Goal: Communication & Community: Answer question/provide support

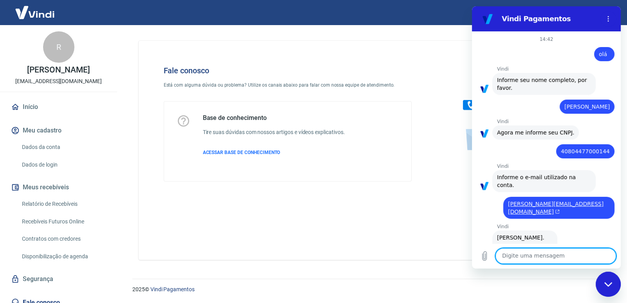
drag, startPoint x: 472, startPoint y: 6, endPoint x: 509, endPoint y: 258, distance: 254.6
click at [509, 258] on textarea at bounding box center [556, 256] width 121 height 16
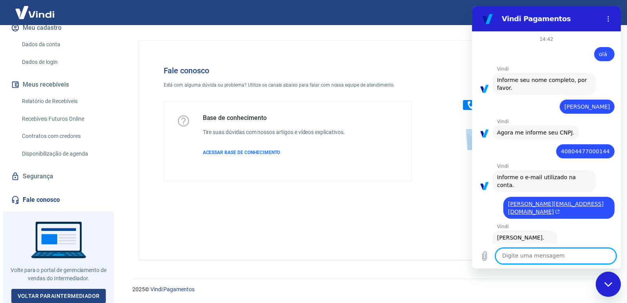
scroll to position [1207, 0]
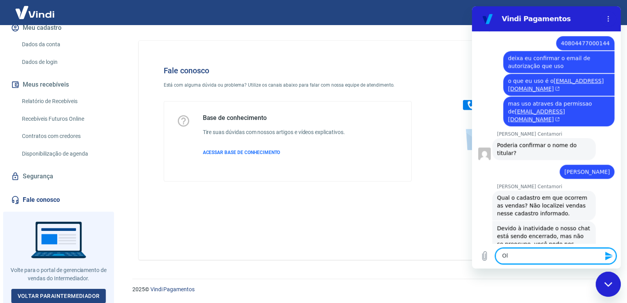
type textarea "Olá"
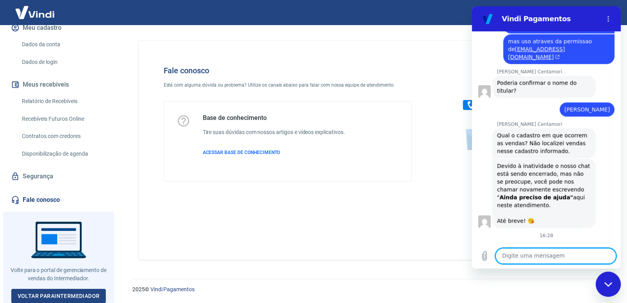
scroll to position [1270, 0]
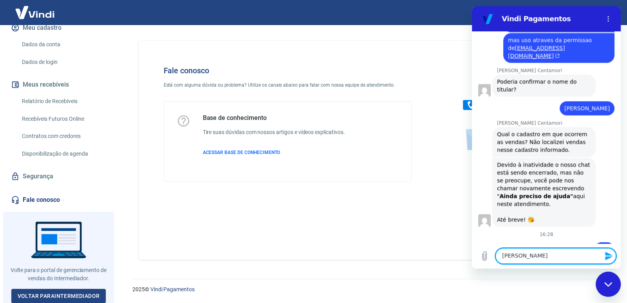
type textarea "[PERSON_NAME]"
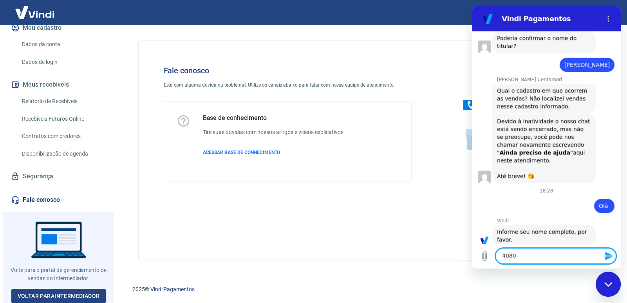
scroll to position [1315, 0]
type textarea "40804477000144"
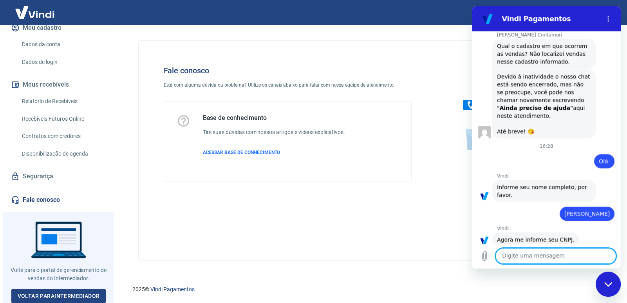
scroll to position [1360, 0]
click at [520, 260] on textarea at bounding box center [556, 256] width 121 height 16
type textarea "r"
drag, startPoint x: 590, startPoint y: 259, endPoint x: 394, endPoint y: 247, distance: 195.9
click html "Vindi Pagamentos 14:42 diz: olá Enviado · 14:42 [PERSON_NAME] diz: Informe seu …"
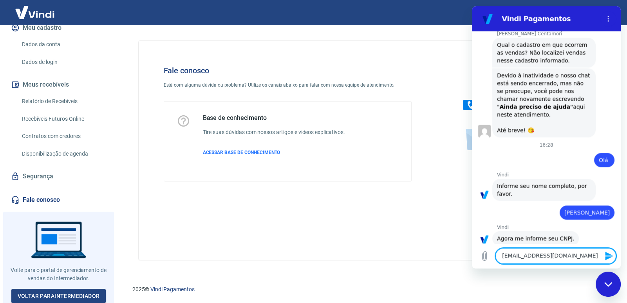
type textarea "[EMAIL_ADDRESS][DOMAIN_NAME]"
paste textarea
click at [575, 258] on textarea at bounding box center [556, 256] width 121 height 16
paste textarea
drag, startPoint x: 506, startPoint y: 263, endPoint x: 509, endPoint y: 256, distance: 7.6
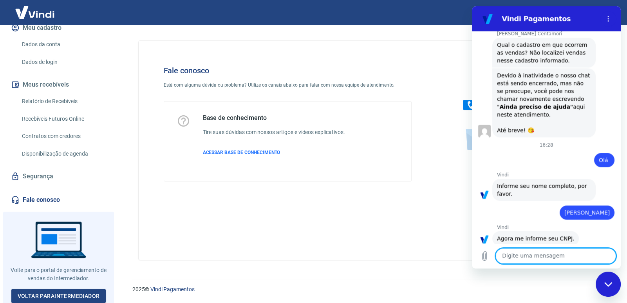
click at [507, 261] on textarea at bounding box center [556, 256] width 121 height 16
click at [509, 256] on textarea at bounding box center [556, 256] width 121 height 16
paste textarea "[EMAIL_ADDRESS][DOMAIN_NAME]"
type textarea "[EMAIL_ADDRESS][DOMAIN_NAME]"
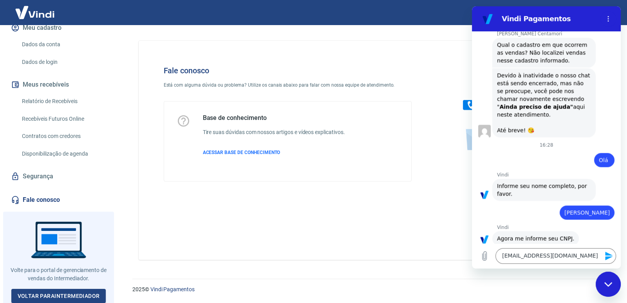
click at [599, 279] on div "Fechar janela de mensagens" at bounding box center [609, 284] width 24 height 24
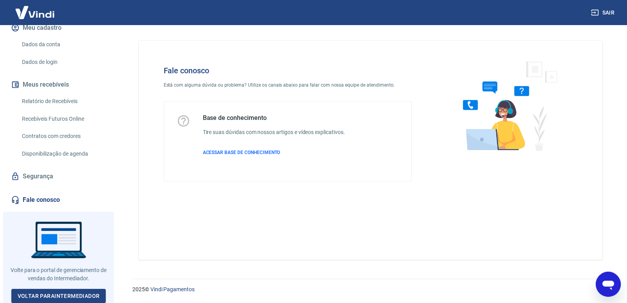
click at [611, 286] on icon "Abrir janela de mensagens" at bounding box center [609, 285] width 12 height 9
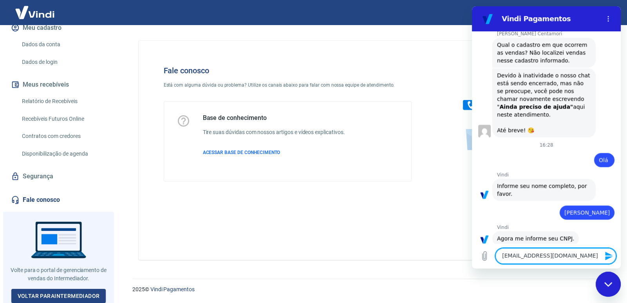
click at [605, 257] on icon "Enviar mensagem" at bounding box center [608, 256] width 7 height 9
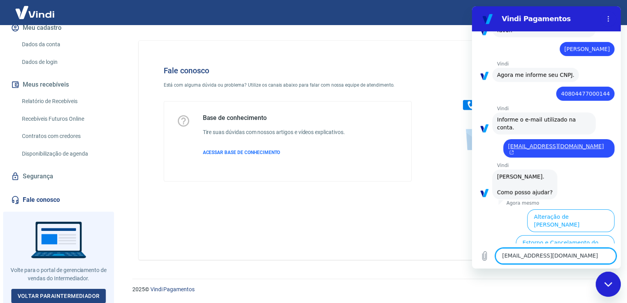
scroll to position [1581, 0]
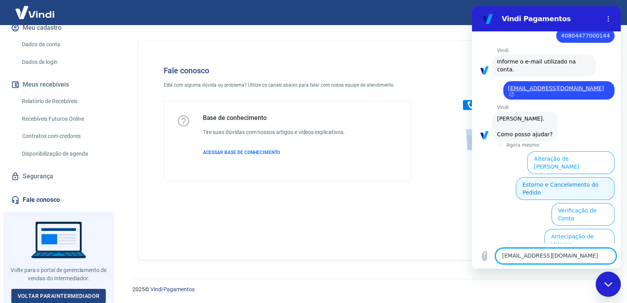
click at [553, 177] on button "Estorno e Cancelamento do Pedido" at bounding box center [565, 188] width 99 height 23
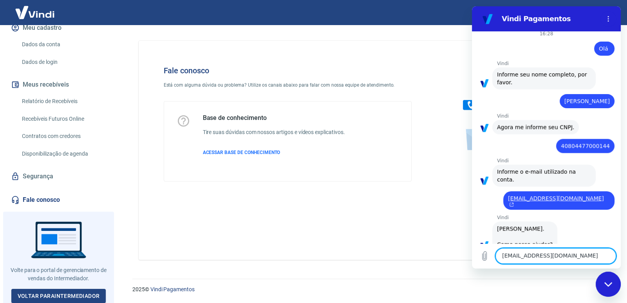
scroll to position [1611, 0]
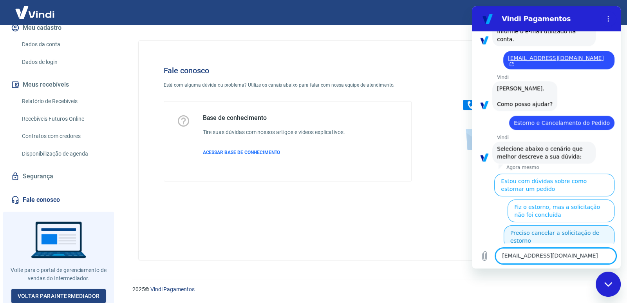
click at [548, 225] on button "Preciso cancelar a solicitação de estorno" at bounding box center [559, 236] width 111 height 23
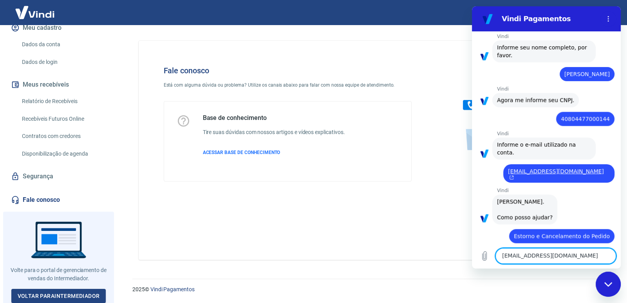
scroll to position [1499, 0]
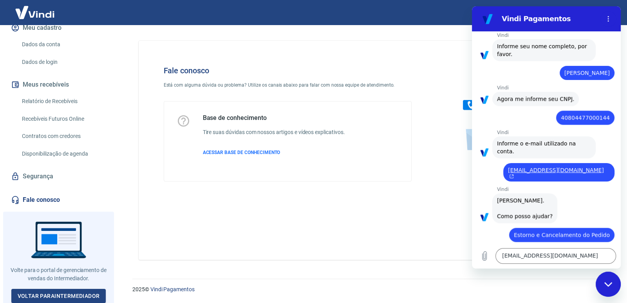
click at [534, 265] on div "Digite uma mensagem [EMAIL_ADDRESS][DOMAIN_NAME] x" at bounding box center [546, 255] width 149 height 25
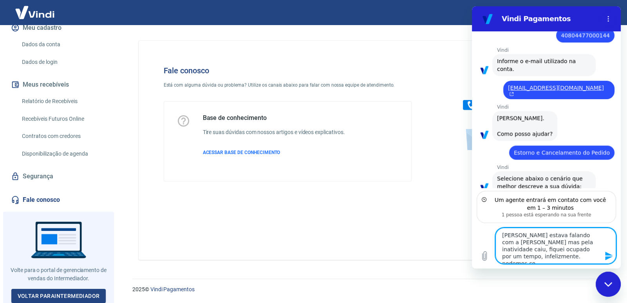
scroll to position [1589, 0]
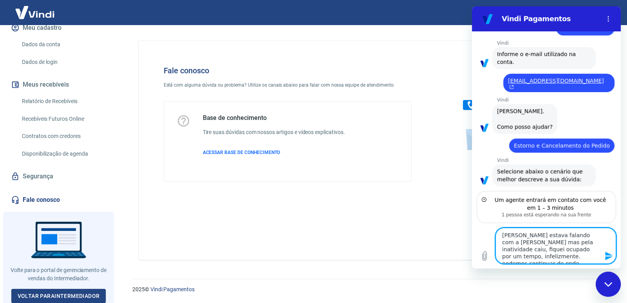
click at [570, 235] on textarea "[PERSON_NAME] estava falando com a [PERSON_NAME] mas pela inatividade caiu, fiq…" at bounding box center [556, 246] width 121 height 36
click at [472, 6] on lt-span "Mariana , mas" at bounding box center [472, 6] width 0 height 0
click at [508, 236] on textarea "Olá estava falando com a [PERSON_NAME], mas pela inatividade caiu, fiquei ocupa…" at bounding box center [556, 246] width 121 height 36
click at [472, 6] on lt-strong "," at bounding box center [472, 6] width 0 height 0
click at [585, 252] on textarea "Olá, estava falando com a [PERSON_NAME], mas pela inatividade caiu, fiquei ocup…" at bounding box center [556, 246] width 121 height 36
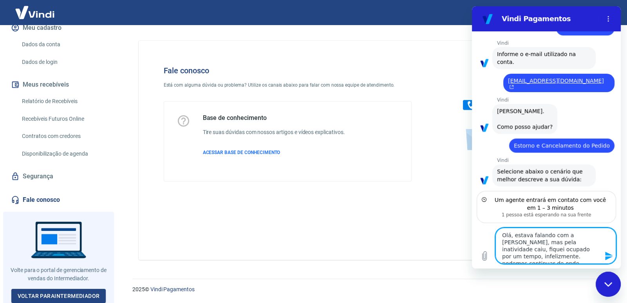
click at [472, 6] on lt-span "P odemos" at bounding box center [472, 6] width 0 height 0
click at [553, 256] on textarea "Olá, estava falando com a [PERSON_NAME], mas pela inatividade caiu, fiquei ocup…" at bounding box center [556, 246] width 121 height 36
click at [516, 255] on textarea "Olá, estava falando com a [PERSON_NAME], mas pela inatividade caiu, fiquei ocup…" at bounding box center [556, 246] width 121 height 36
type textarea "Olá, estava falando com a [PERSON_NAME], mas pela inatividade caiu, fiquei ocup…"
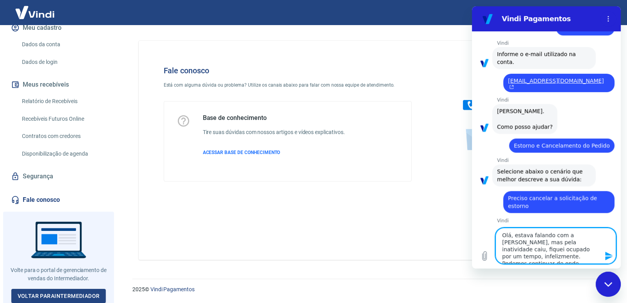
scroll to position [1618, 0]
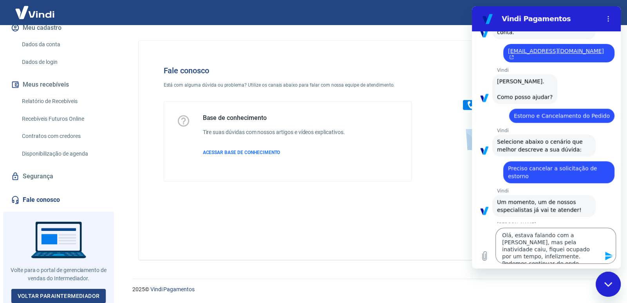
click at [610, 256] on icon "Enviar mensagem" at bounding box center [609, 255] width 9 height 9
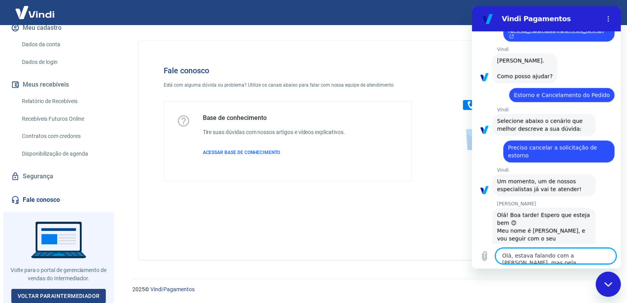
scroll to position [1640, 0]
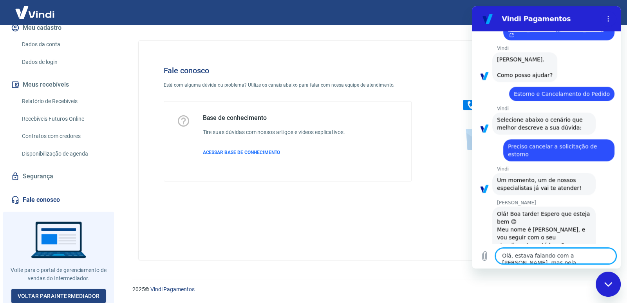
click at [539, 260] on textarea "Olá, estava falando com a [PERSON_NAME], mas pela inatividade caiu, fiquei ocup…" at bounding box center [556, 256] width 121 height 16
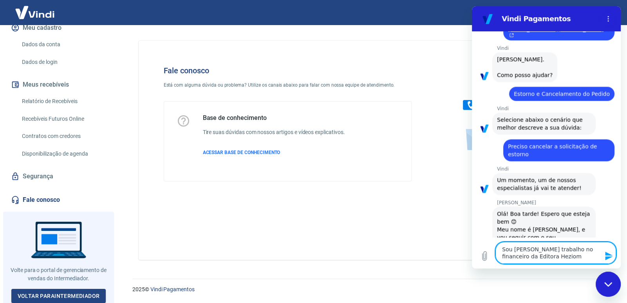
type textarea "Sou [PERSON_NAME] trabalho no financeiro da Editora Heziom."
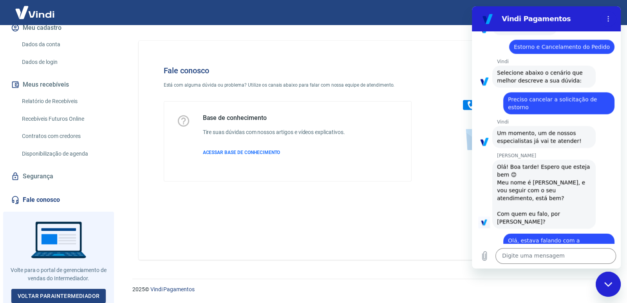
scroll to position [1689, 0]
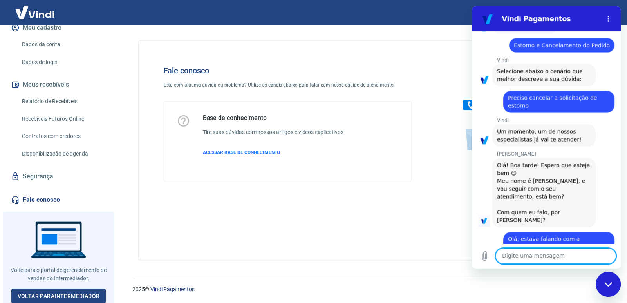
click at [549, 253] on textarea at bounding box center [556, 256] width 121 height 16
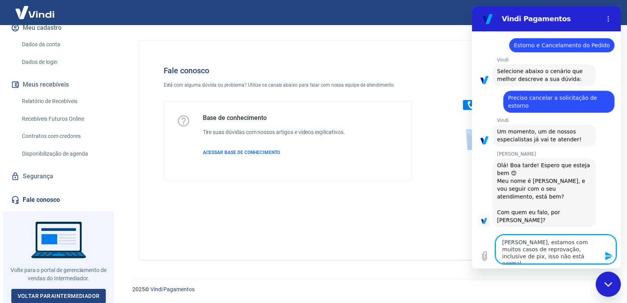
type textarea "[PERSON_NAME], estamos com muitos casos de reprovação, inclusive de pix, isso n…"
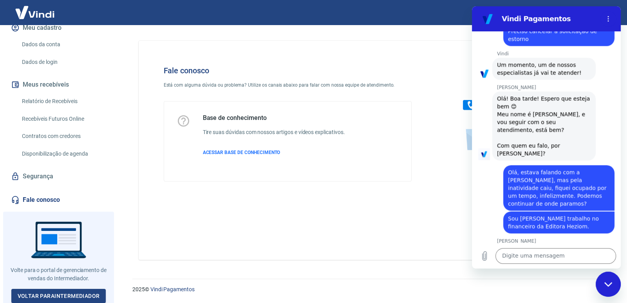
scroll to position [1757, 0]
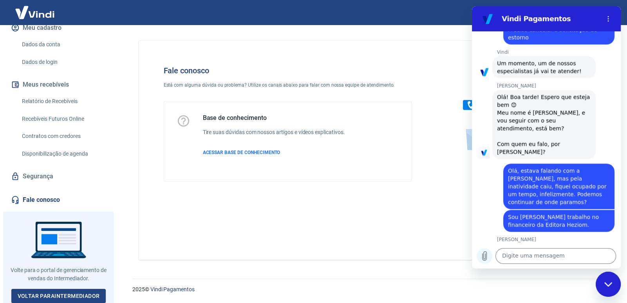
click at [482, 252] on icon "Carregar arquivo" at bounding box center [484, 255] width 9 height 9
click at [489, 259] on button "Carregar arquivo" at bounding box center [485, 256] width 16 height 16
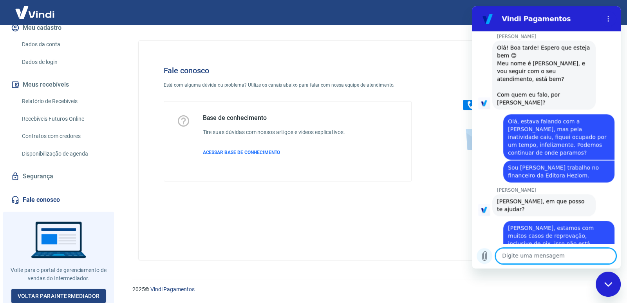
scroll to position [1806, 0]
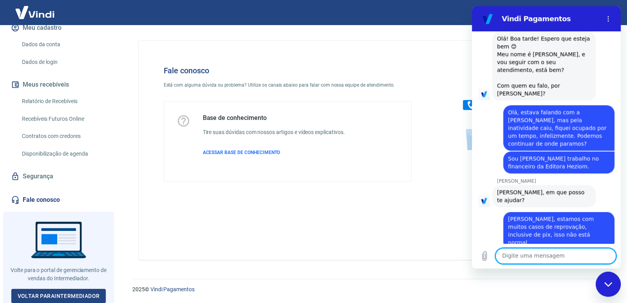
click at [506, 254] on textarea at bounding box center [556, 256] width 121 height 16
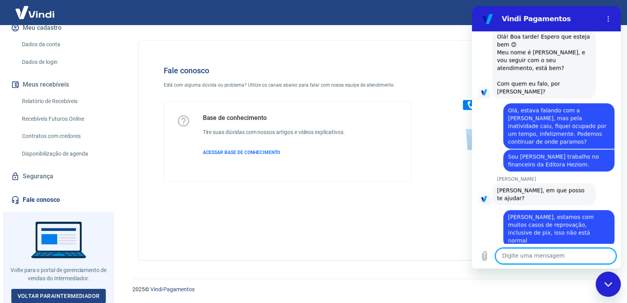
scroll to position [1819, 0]
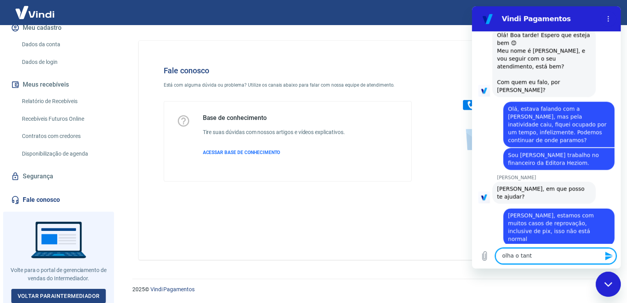
type textarea "olha o tanto"
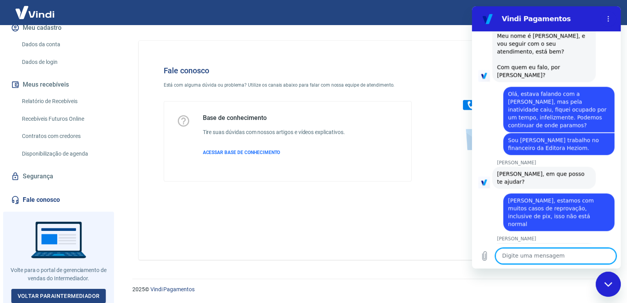
scroll to position [1898, 0]
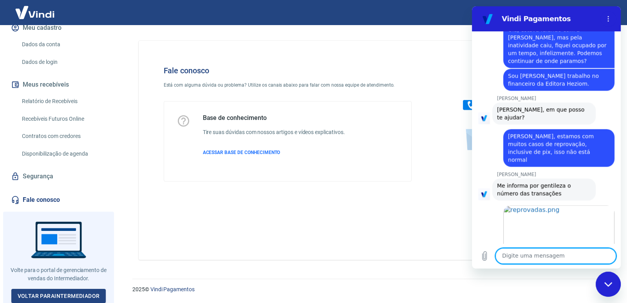
click at [547, 257] on textarea at bounding box center [556, 256] width 121 height 16
type textarea "ok obrigado!"
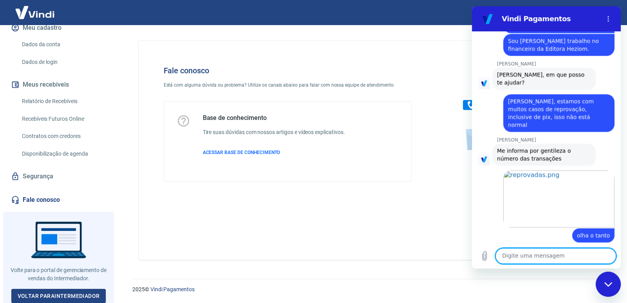
scroll to position [1932, 0]
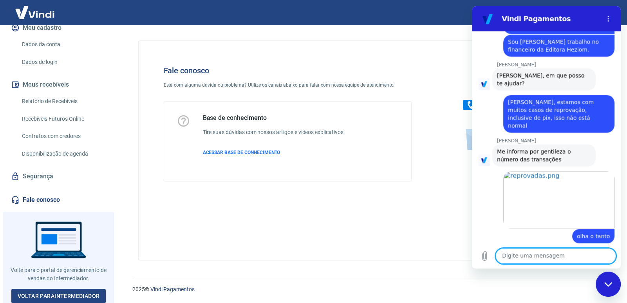
click at [606, 284] on icon "Fechar janela de mensagens" at bounding box center [608, 284] width 8 height 4
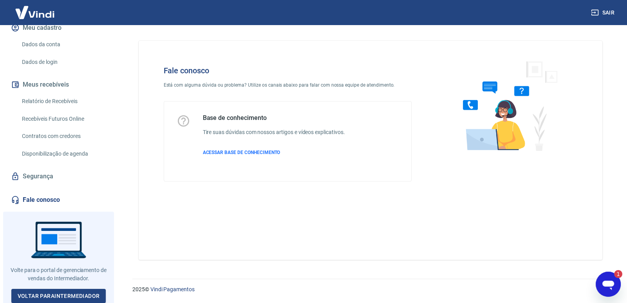
scroll to position [0, 0]
